Goal: Task Accomplishment & Management: Manage account settings

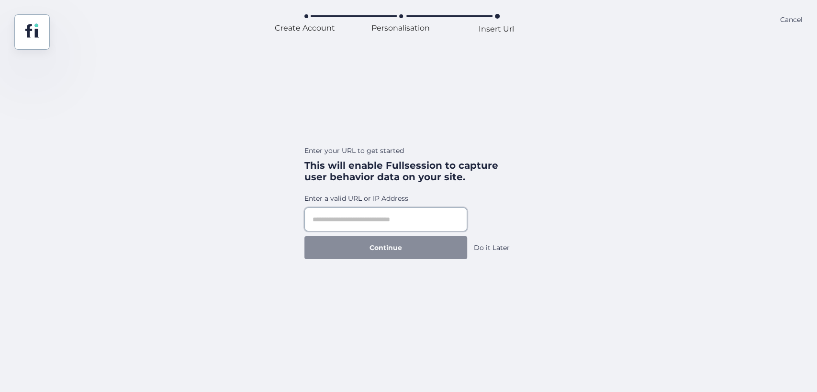
click at [408, 226] on input "text" at bounding box center [385, 220] width 163 height 24
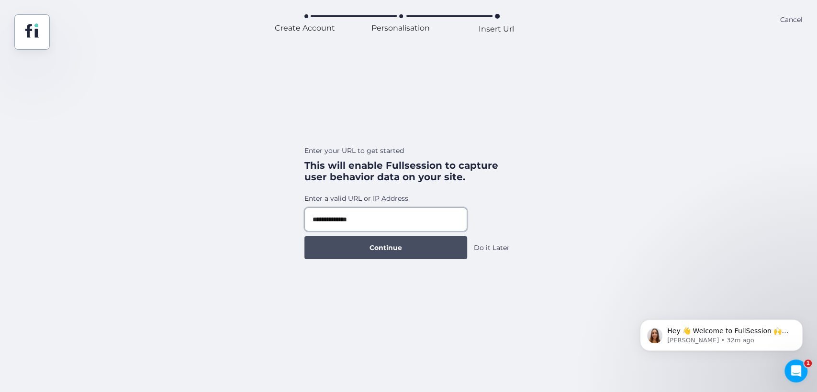
type input "**********"
click at [398, 243] on span "Continue" at bounding box center [385, 248] width 33 height 11
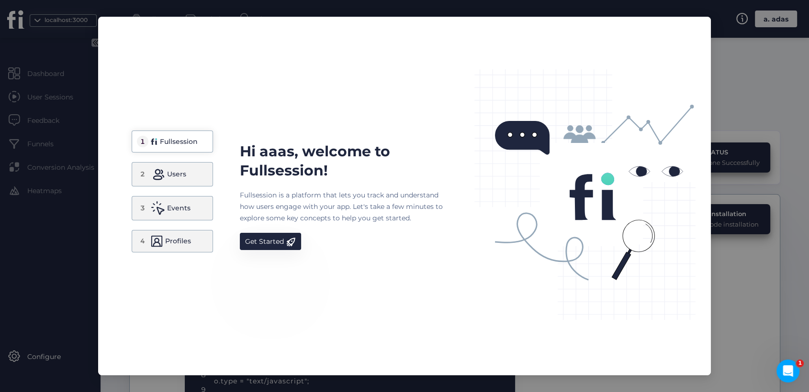
click at [280, 229] on div "Hi aaas, welcome to Fullsession! Fullsession is a platform that lets you track …" at bounding box center [345, 196] width 211 height 108
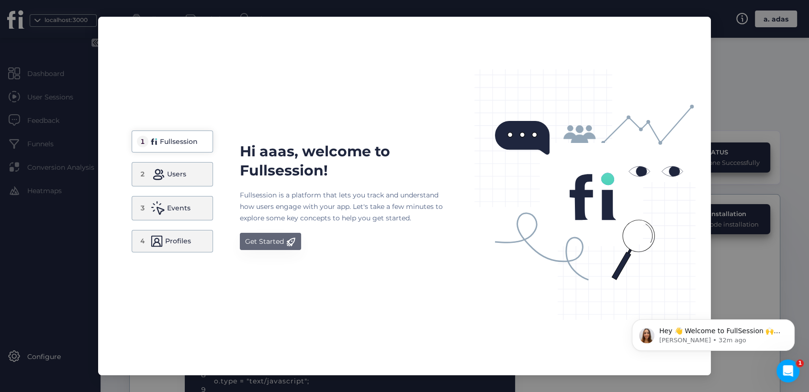
click at [287, 245] on span at bounding box center [291, 241] width 10 height 9
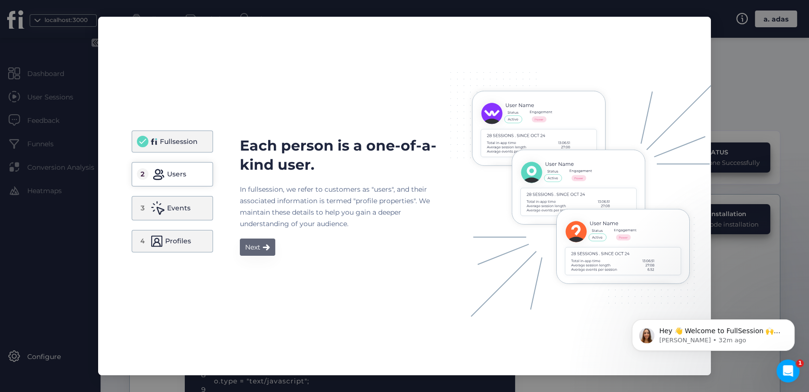
click at [259, 251] on div "Next" at bounding box center [252, 247] width 15 height 11
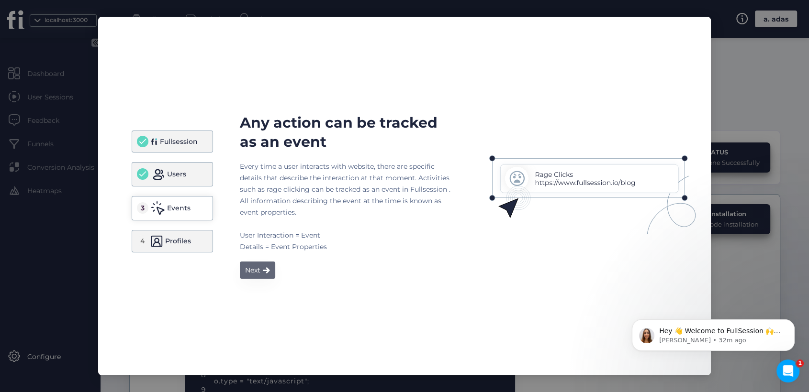
click at [261, 272] on button "Next" at bounding box center [257, 270] width 35 height 17
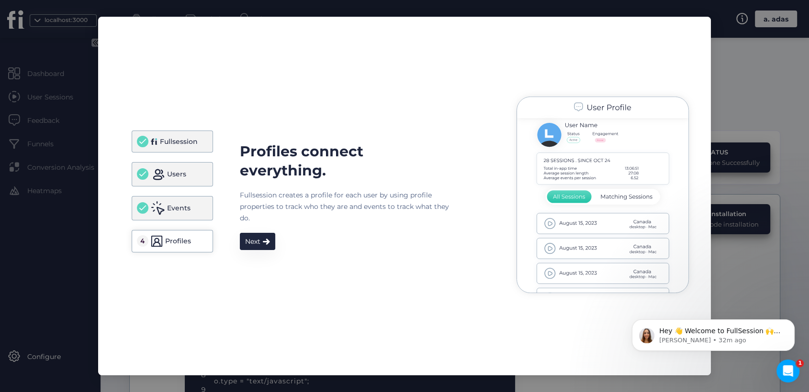
click at [255, 259] on div "Profiles connect everything. Fullsession creates a profile for each user by usi…" at bounding box center [475, 196] width 470 height 213
click at [261, 248] on button "Next" at bounding box center [257, 241] width 35 height 17
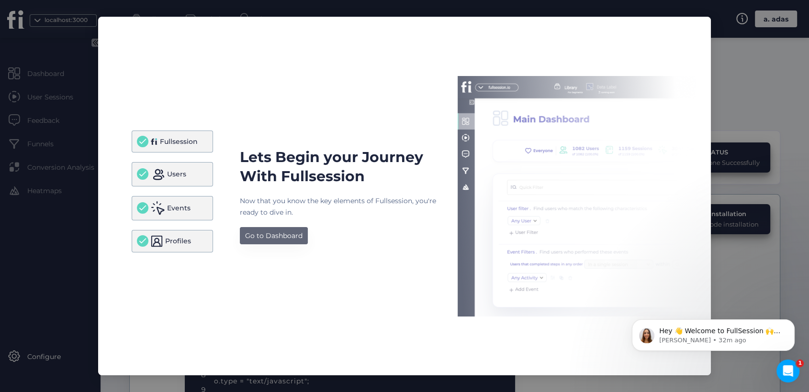
click at [287, 237] on div "Go to Dashboard" at bounding box center [273, 235] width 57 height 11
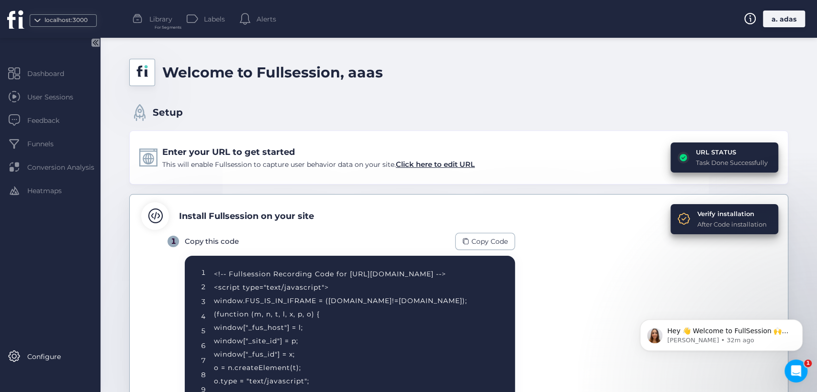
click at [785, 16] on div "a. adas" at bounding box center [784, 19] width 42 height 17
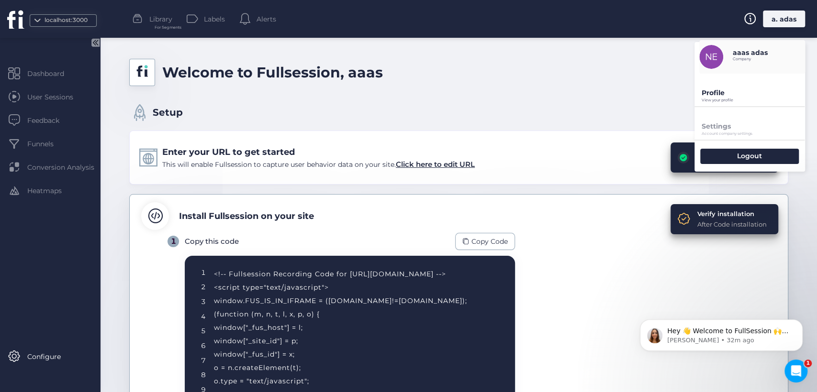
click at [714, 98] on p "View your profile" at bounding box center [753, 100] width 103 height 4
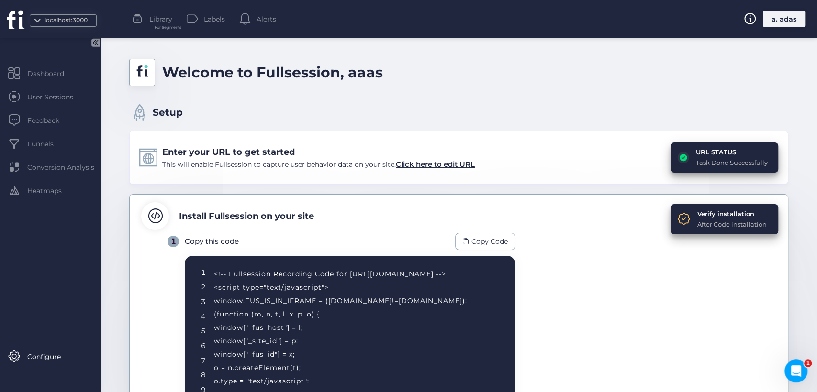
click at [770, 16] on div "a. adas" at bounding box center [784, 19] width 42 height 17
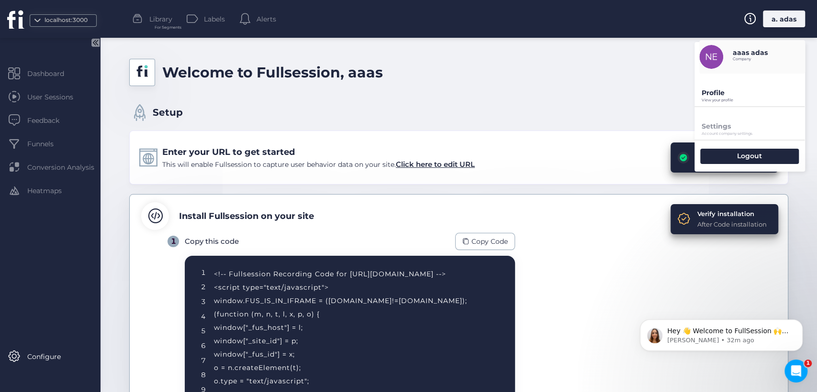
click at [712, 86] on div "Profile View your profile" at bounding box center [749, 90] width 111 height 33
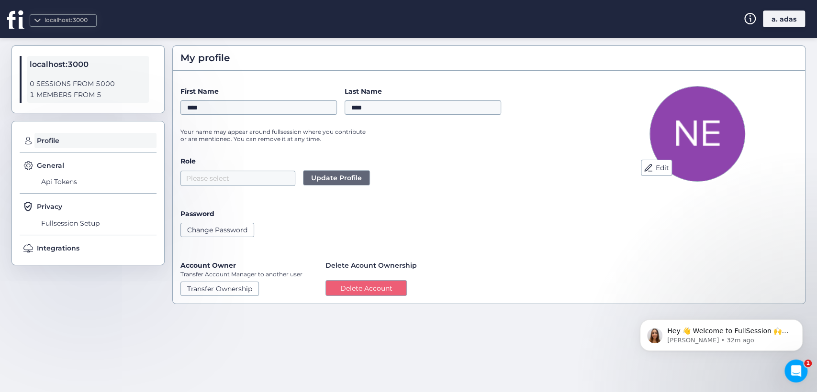
click at [777, 20] on div "a. adas" at bounding box center [784, 19] width 42 height 17
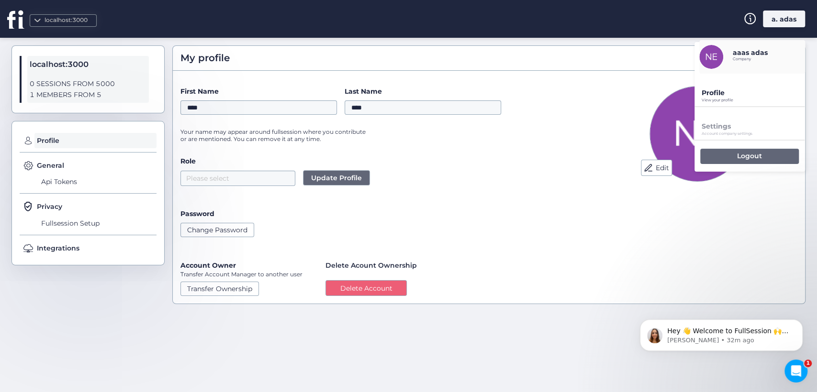
click at [722, 149] on div "Logout" at bounding box center [749, 156] width 99 height 15
